Goal: Information Seeking & Learning: Learn about a topic

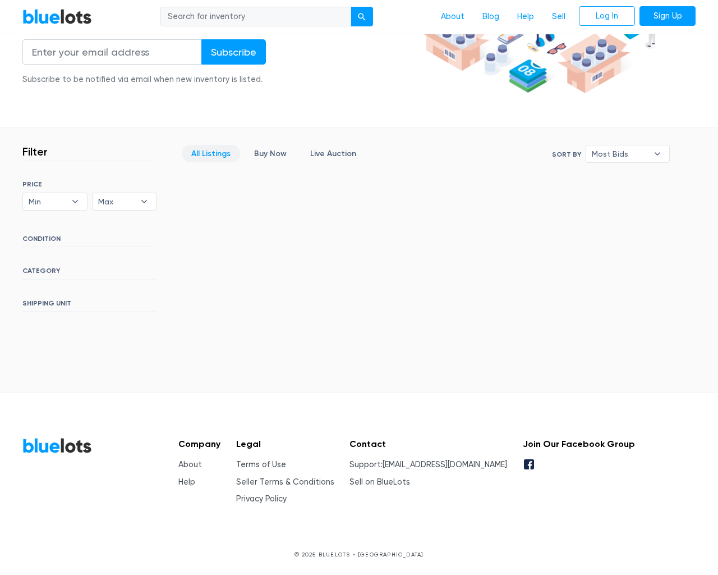
scroll to position [204, 0]
type input "the"
type input "[EMAIL_ADDRESS][DOMAIN_NAME]"
type input "e"
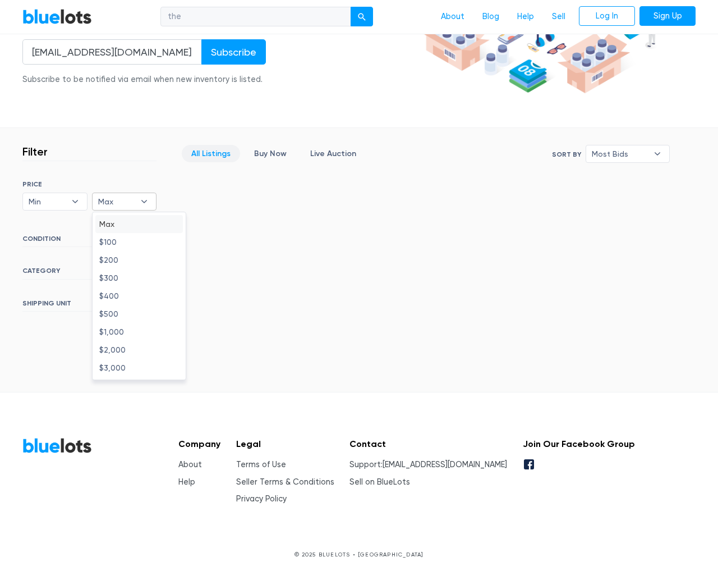
type input "e"
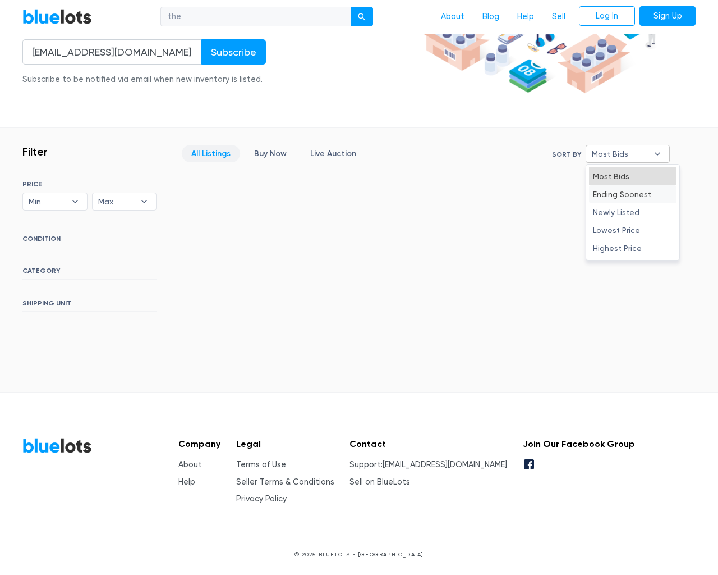
type input "e"
select select "10000"
select select "50000"
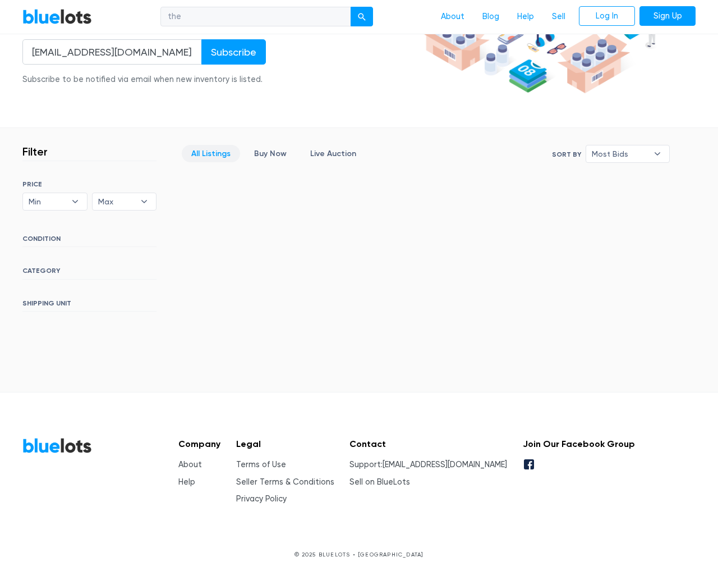
select select "highest_price"
select select "300000"
select select "highest_price"
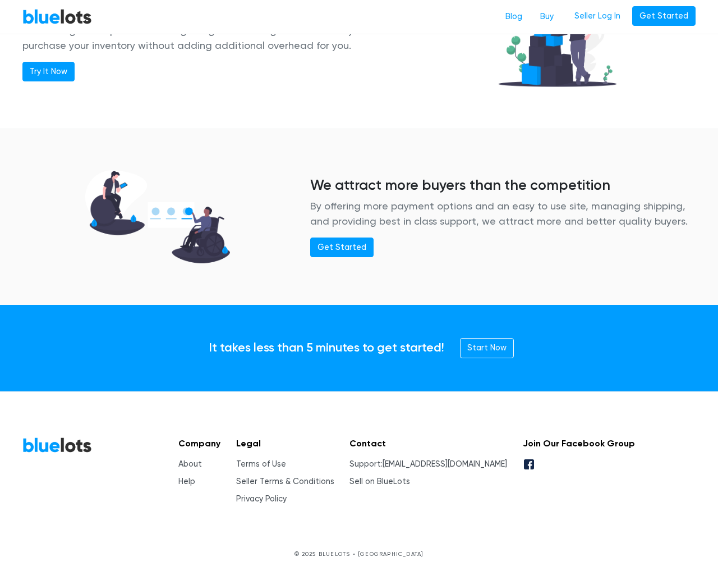
scroll to position [1364, 0]
